Goal: Browse casually

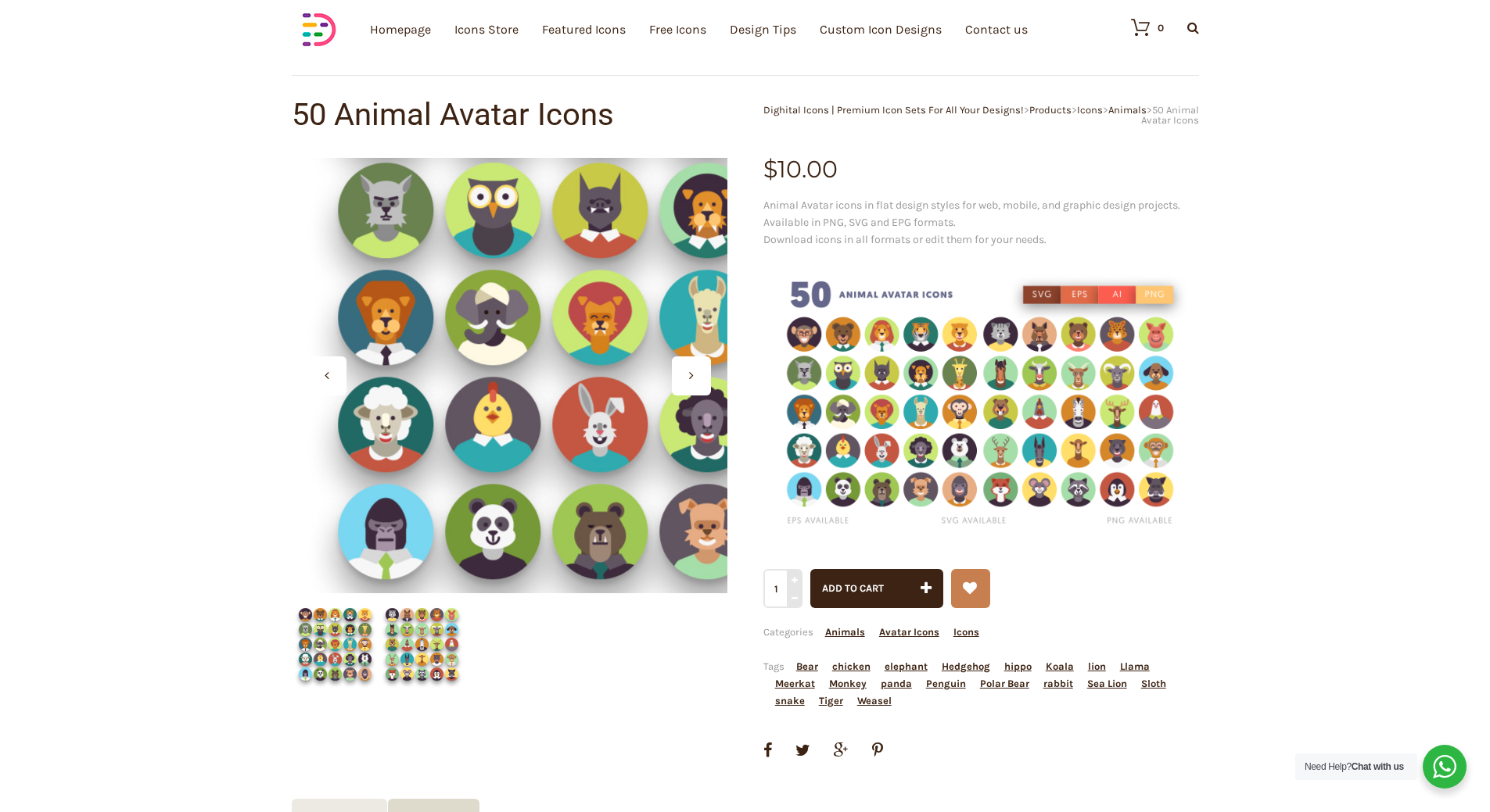
scroll to position [78, 0]
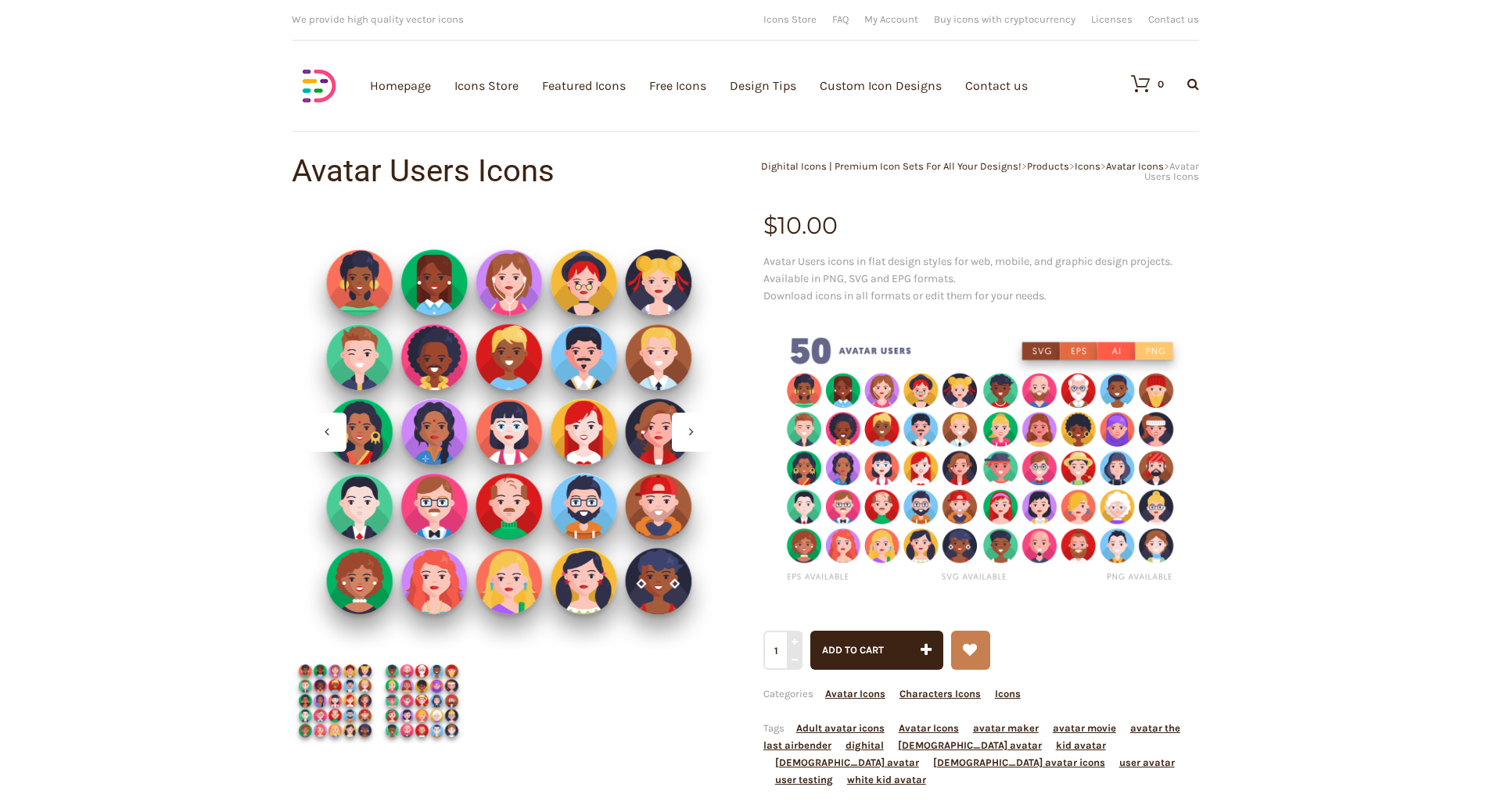
click at [427, 718] on img at bounding box center [421, 701] width 87 height 87
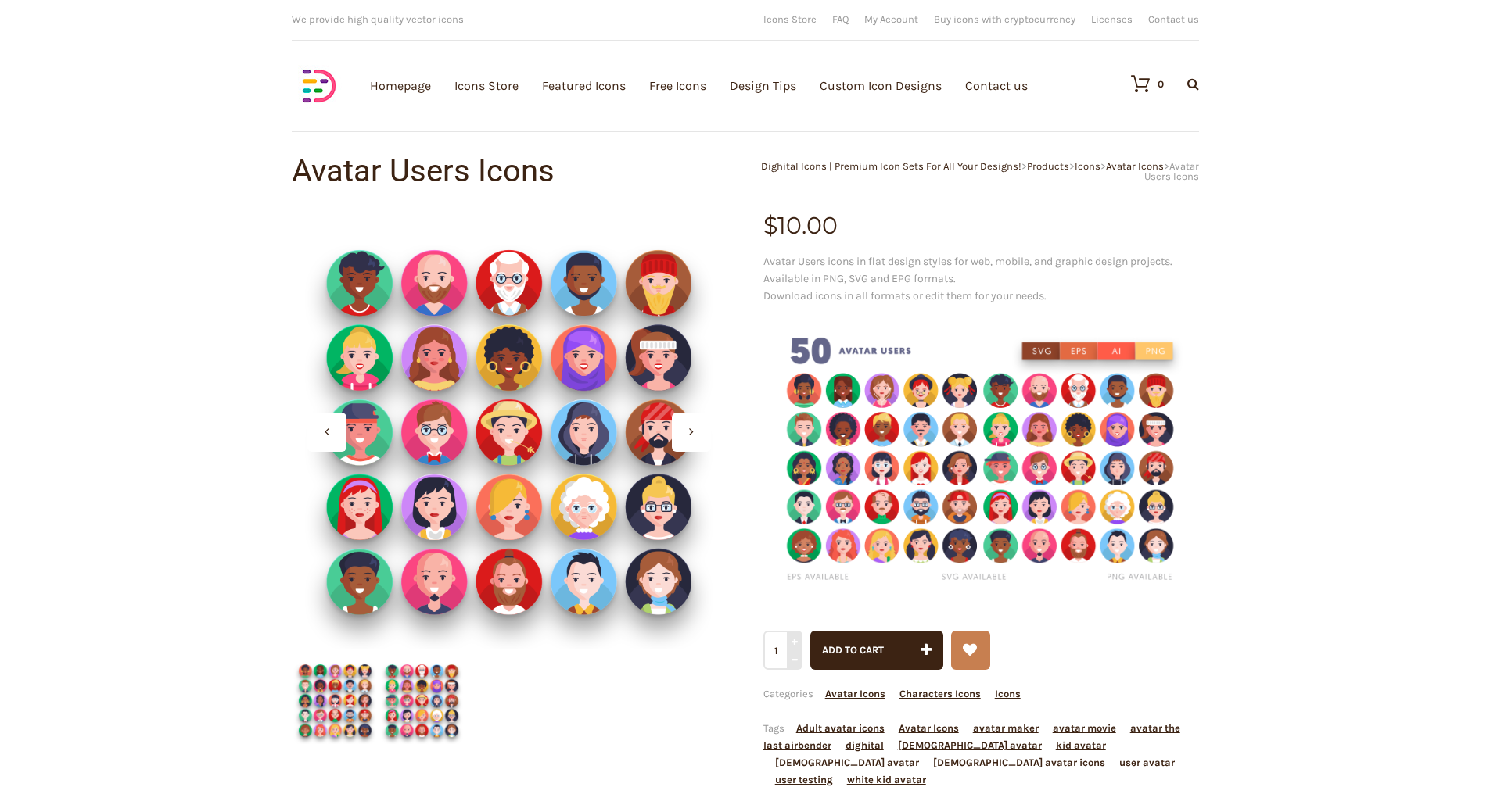
click at [427, 719] on img at bounding box center [421, 701] width 87 height 87
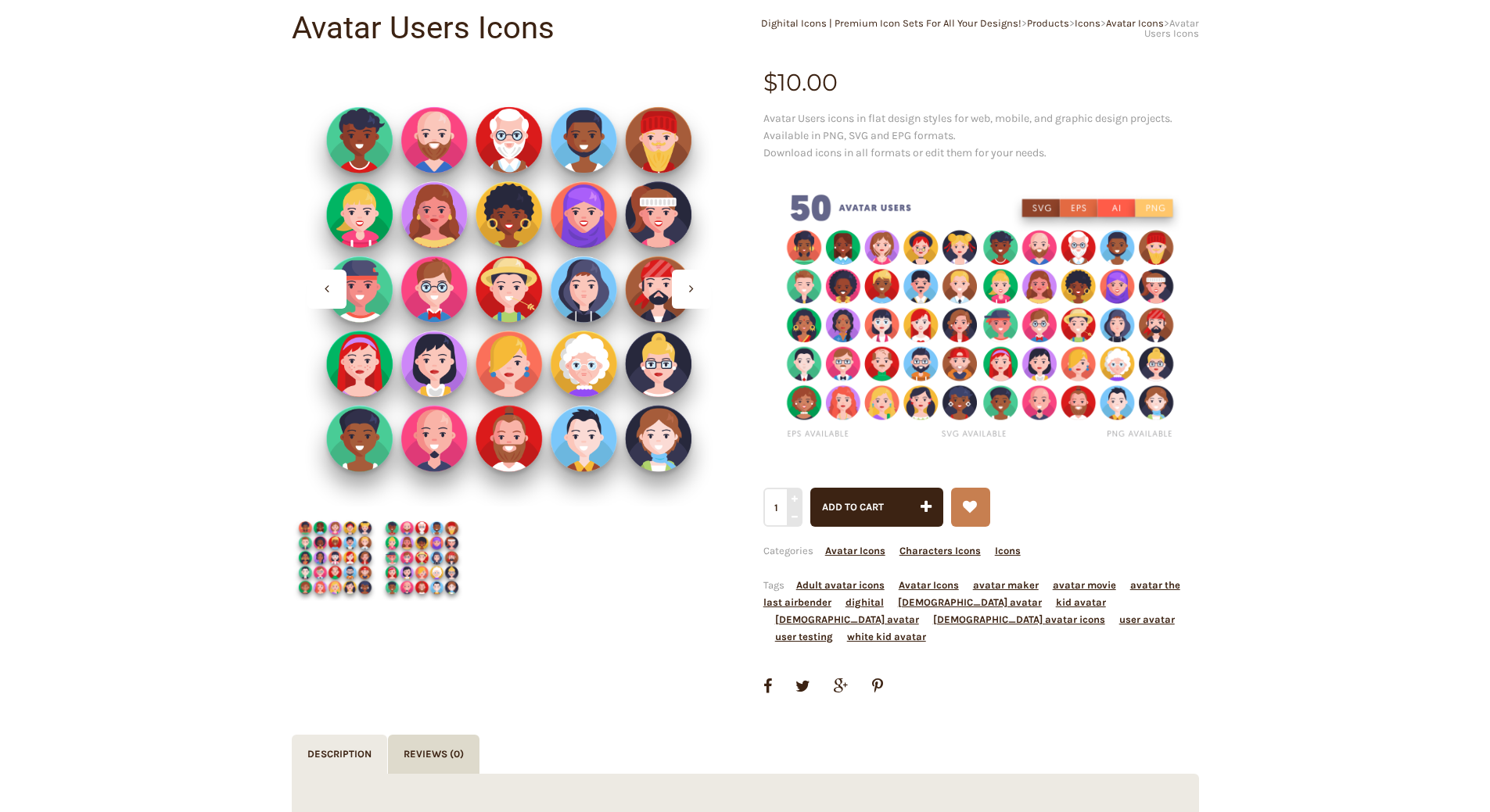
scroll to position [235, 0]
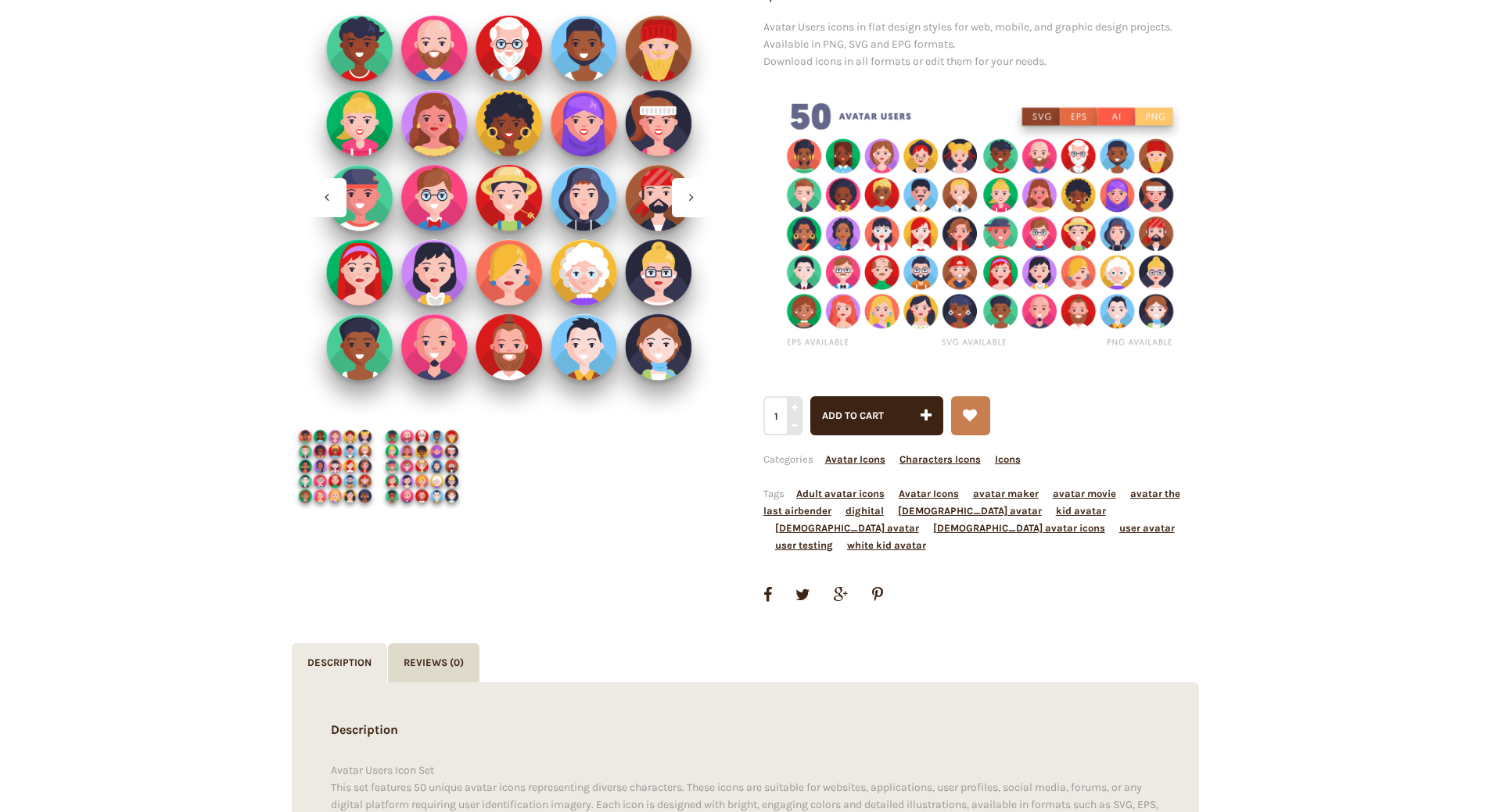
click at [681, 196] on div at bounding box center [691, 198] width 39 height 39
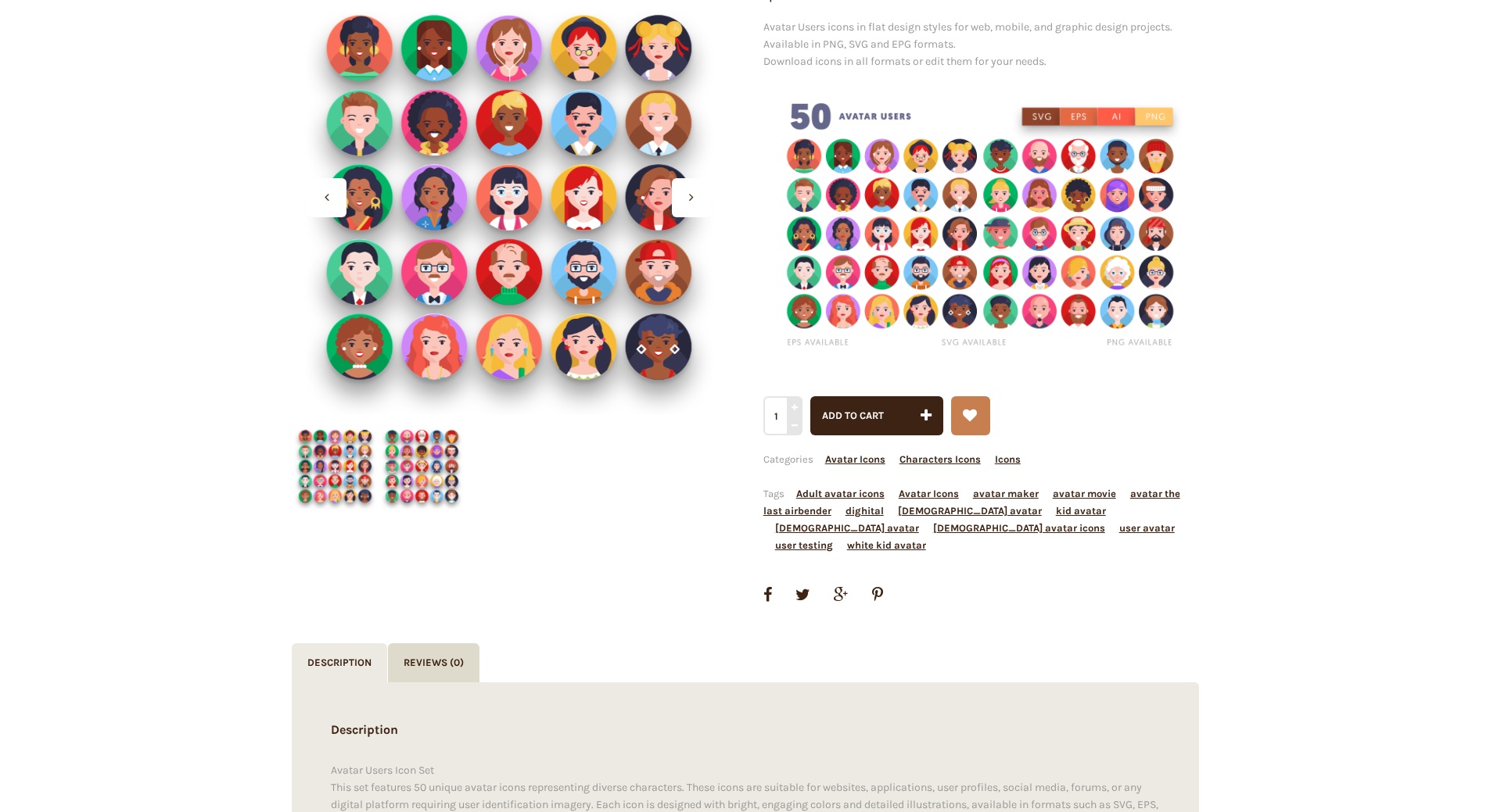
click at [681, 196] on div at bounding box center [691, 198] width 39 height 39
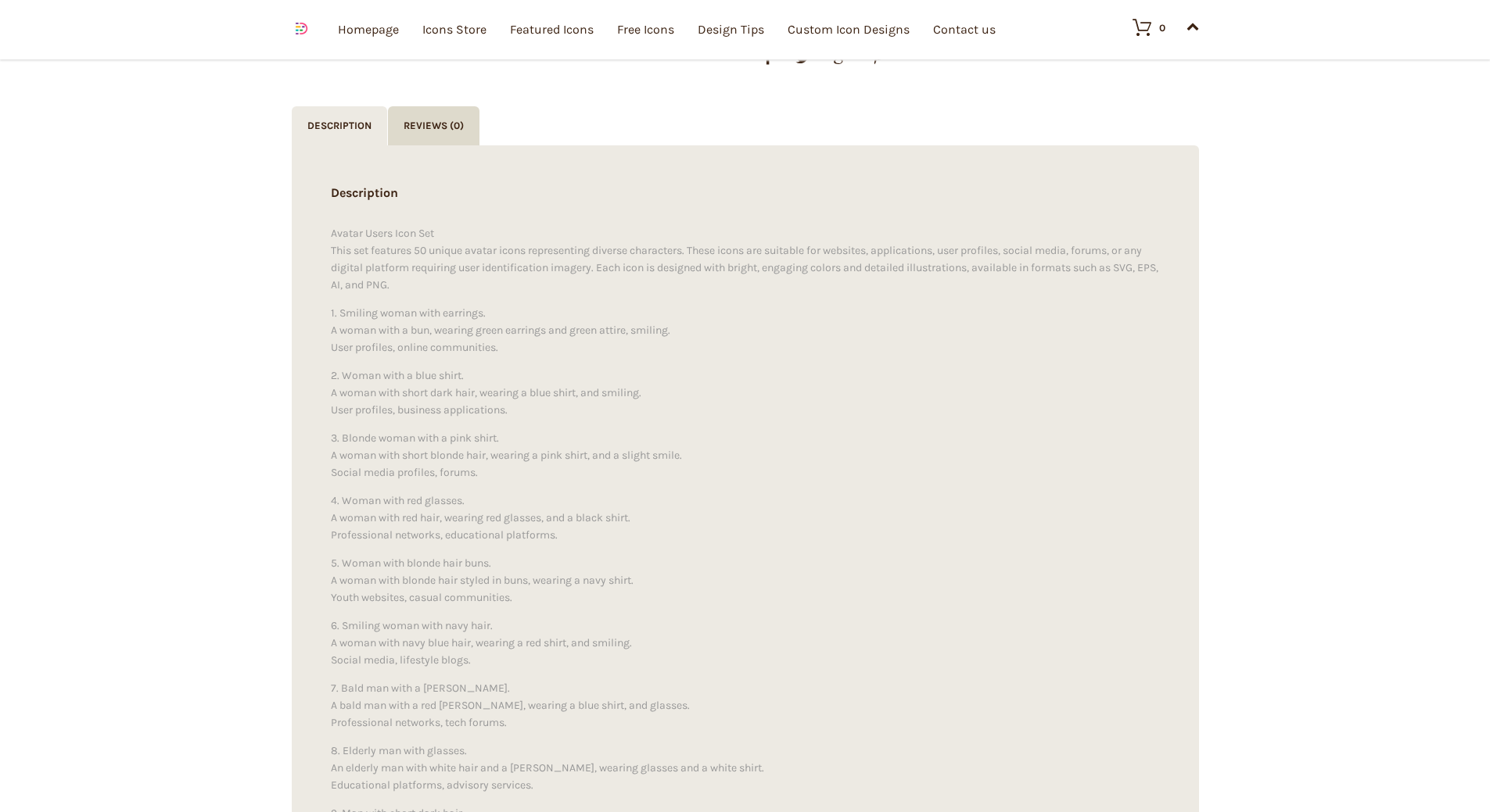
scroll to position [548, 0]
